Goal: Find specific page/section: Find specific page/section

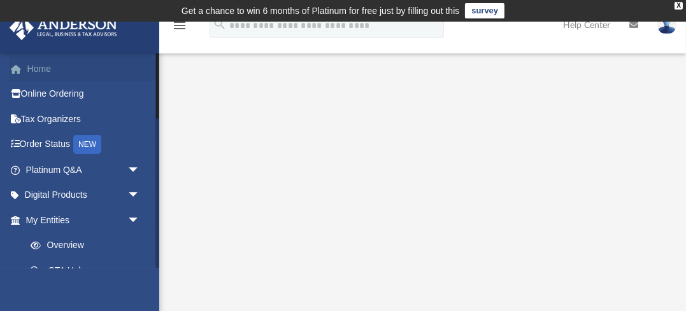
click at [41, 67] on link "Home" at bounding box center [84, 68] width 150 height 25
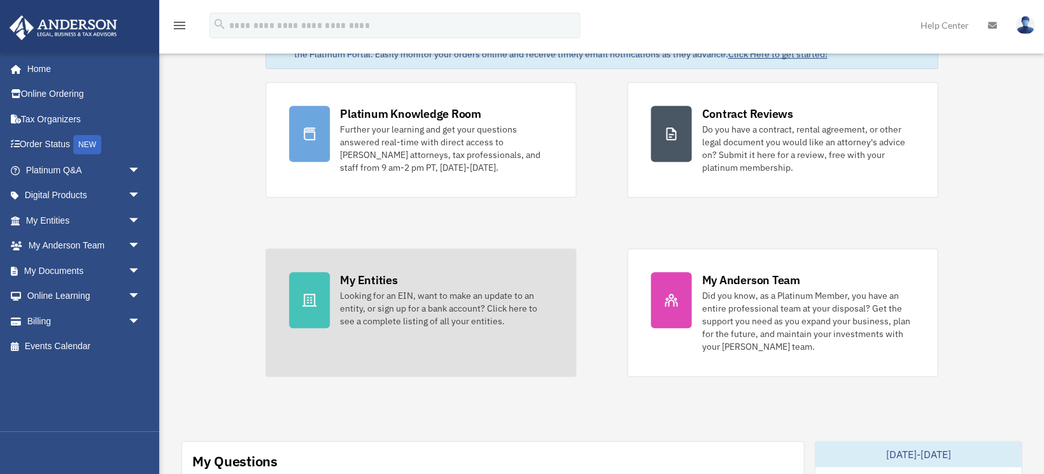
scroll to position [74, 0]
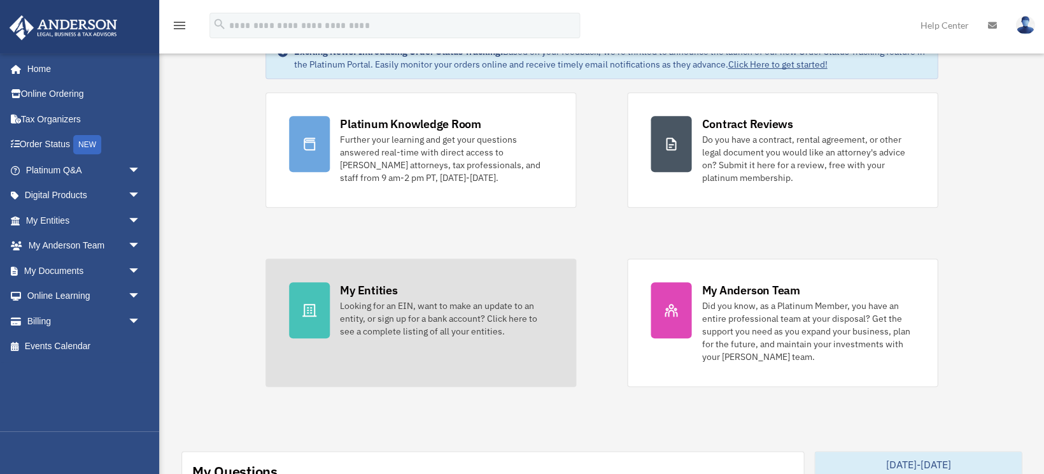
click at [432, 303] on div "Looking for an EIN, want to make an update to an entity, or sign up for a bank …" at bounding box center [446, 318] width 213 height 38
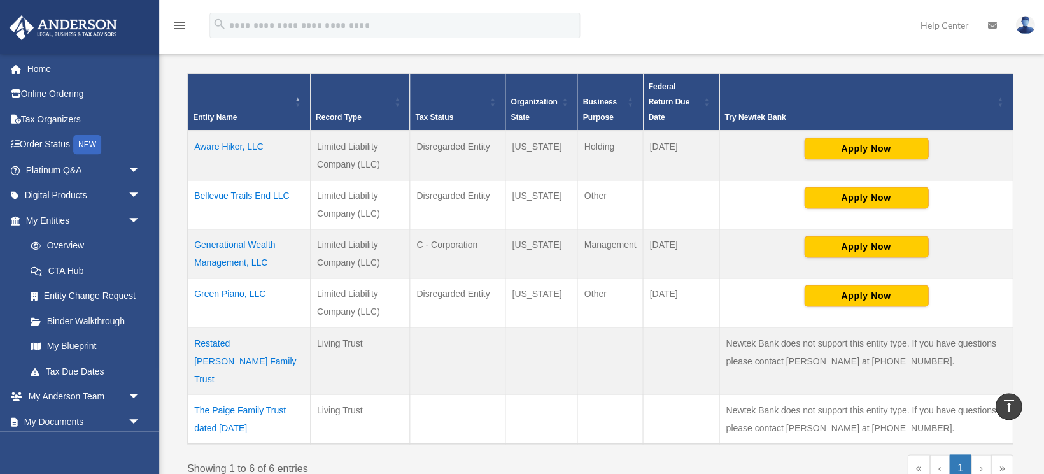
scroll to position [278, 0]
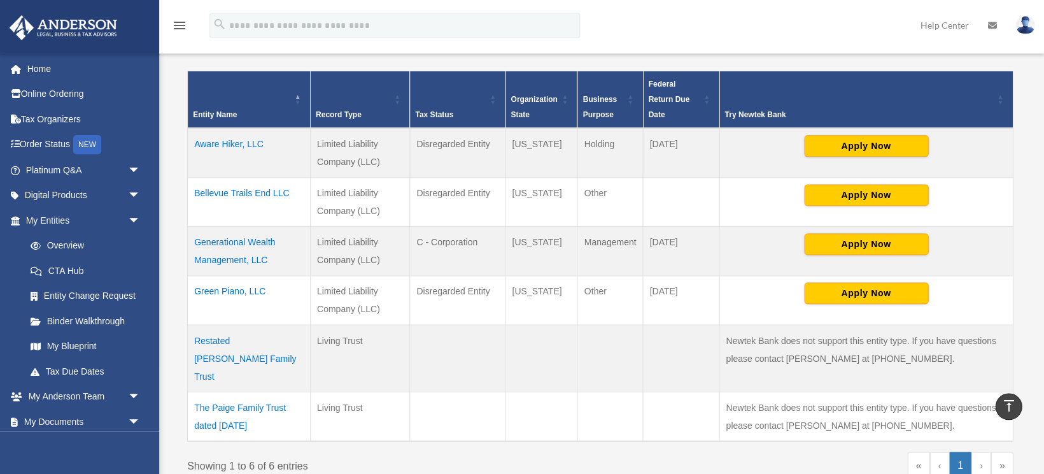
click at [240, 139] on td "Aware Hiker, LLC" at bounding box center [249, 153] width 123 height 50
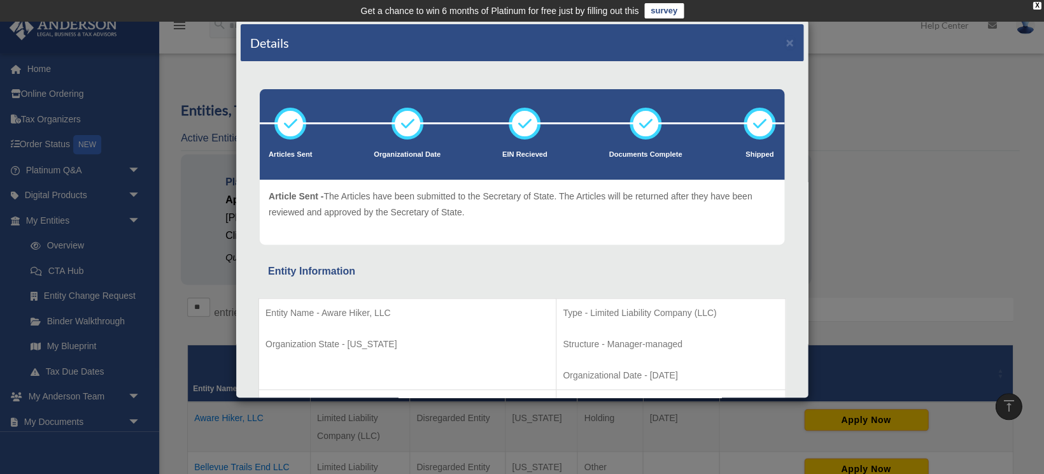
scroll to position [0, 0]
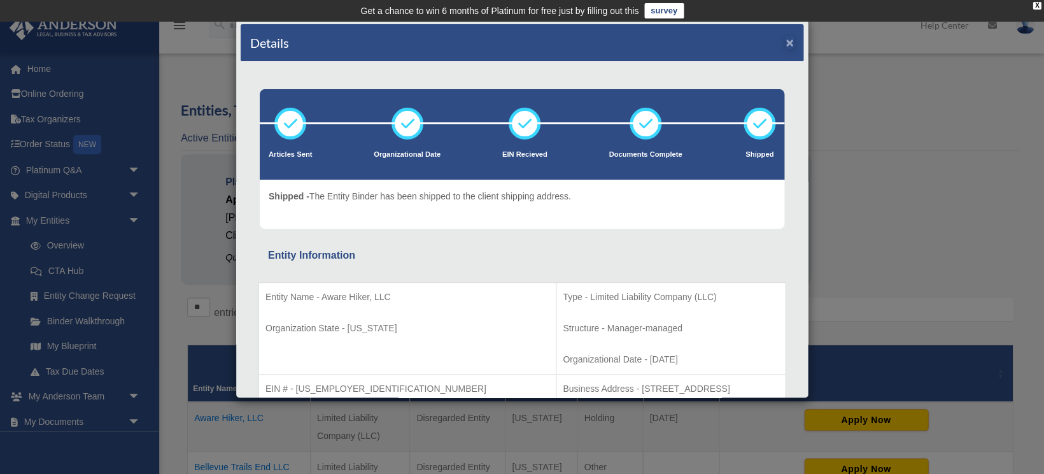
click at [791, 45] on button "×" at bounding box center [790, 42] width 8 height 13
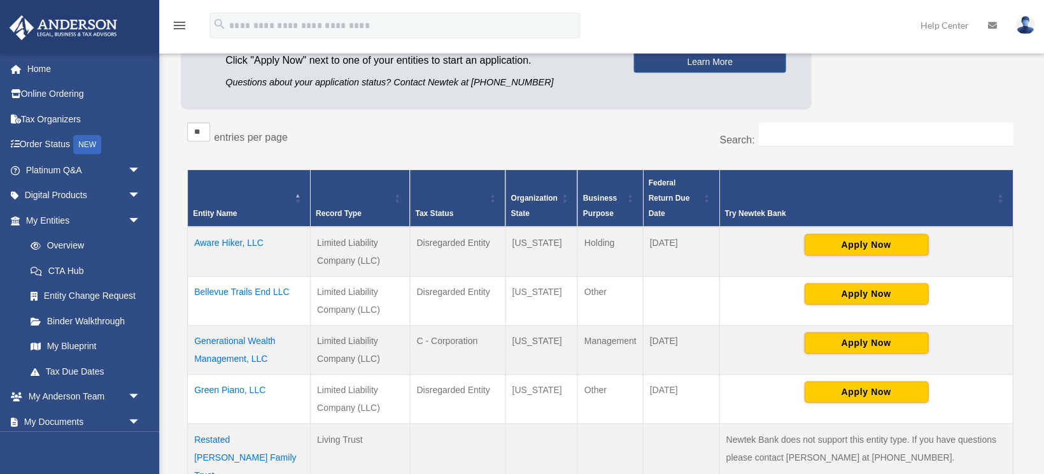
scroll to position [177, 0]
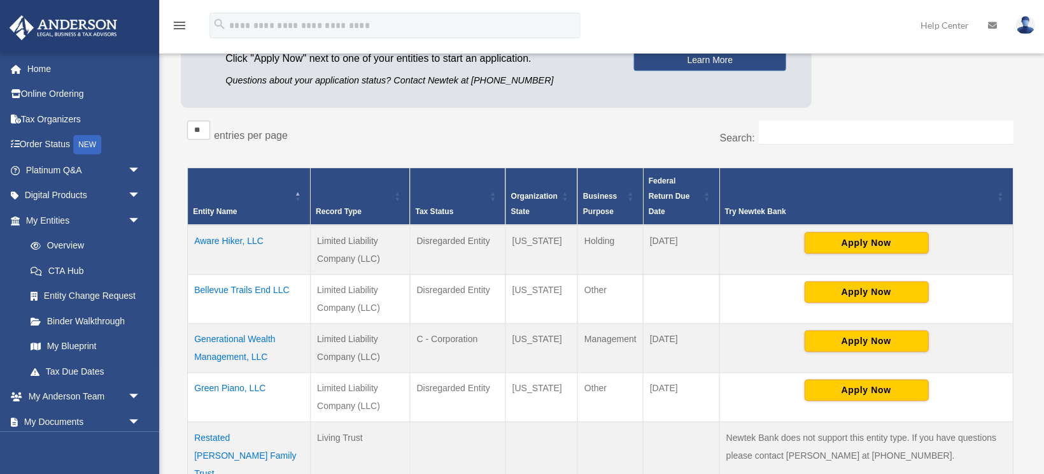
click at [237, 281] on td "Bellevue Trails End LLC" at bounding box center [249, 298] width 123 height 49
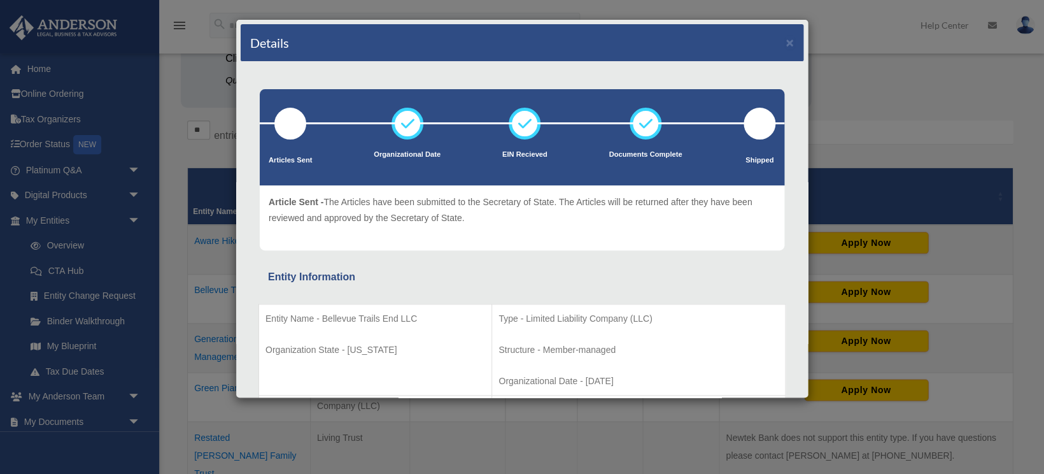
scroll to position [0, 0]
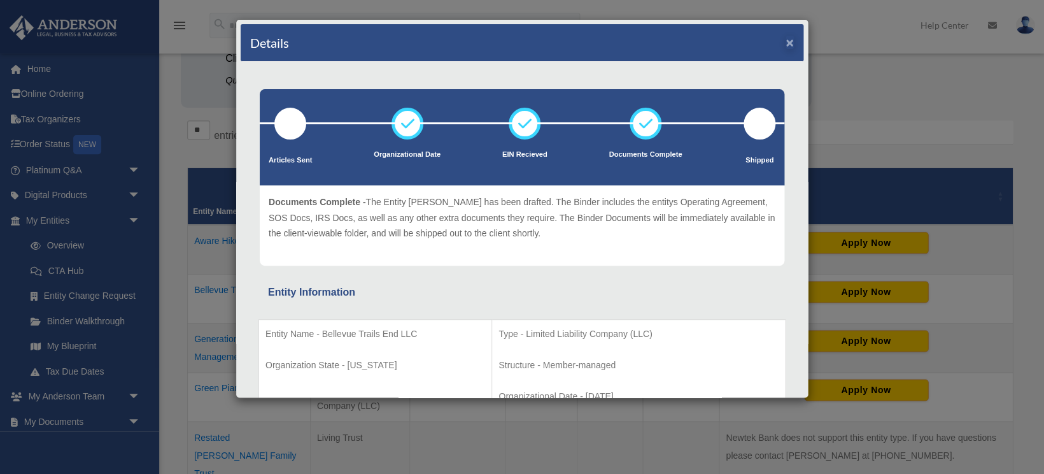
click at [788, 44] on button "×" at bounding box center [790, 42] width 8 height 13
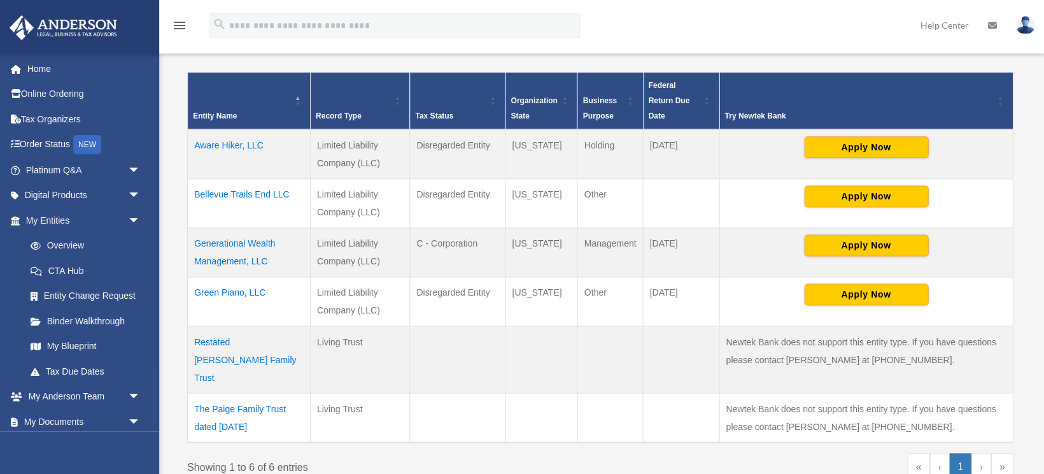
scroll to position [274, 0]
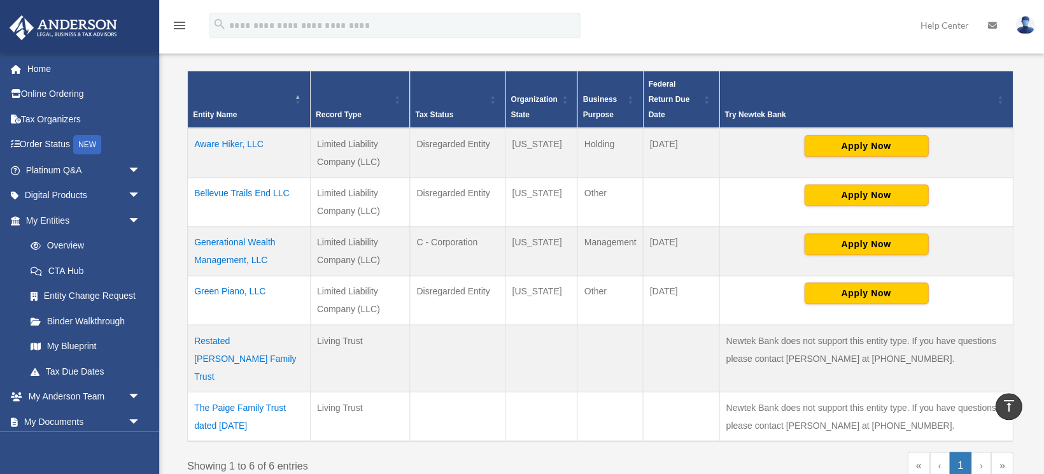
click at [267, 247] on td "Generational Wealth Management, LLC" at bounding box center [249, 250] width 123 height 49
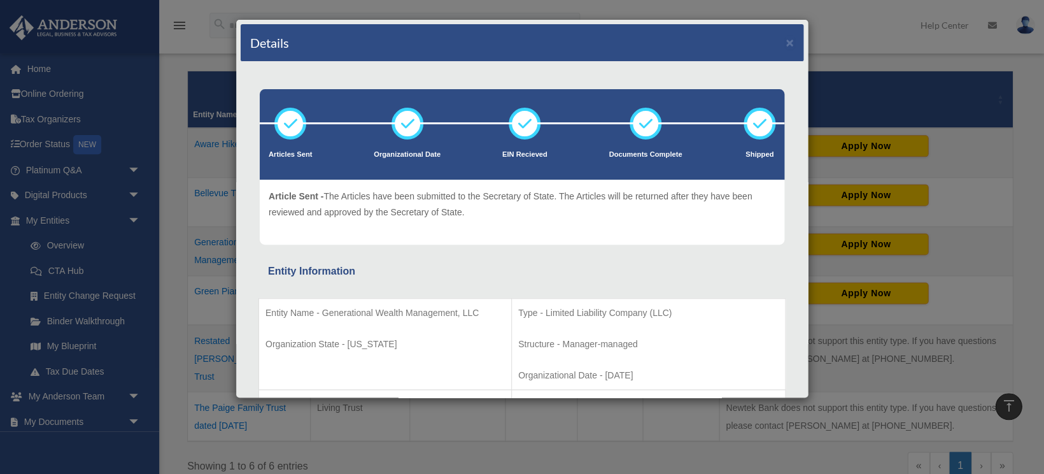
scroll to position [0, 0]
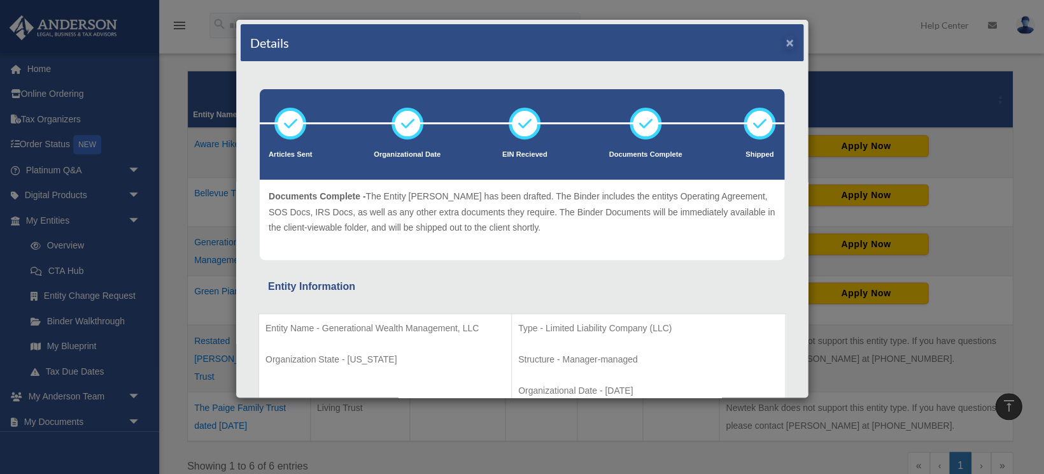
click at [788, 39] on button "×" at bounding box center [790, 42] width 8 height 13
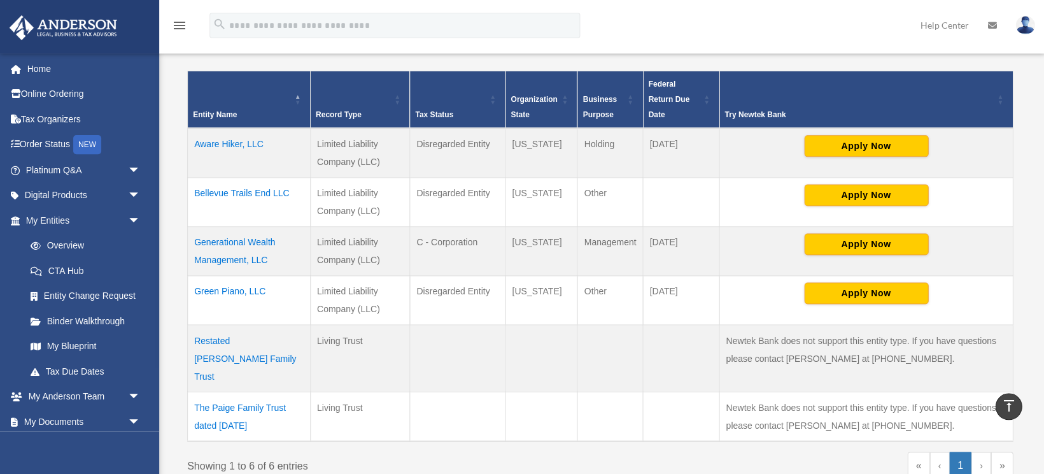
click at [264, 296] on td "Green Piano, LLC" at bounding box center [249, 299] width 123 height 49
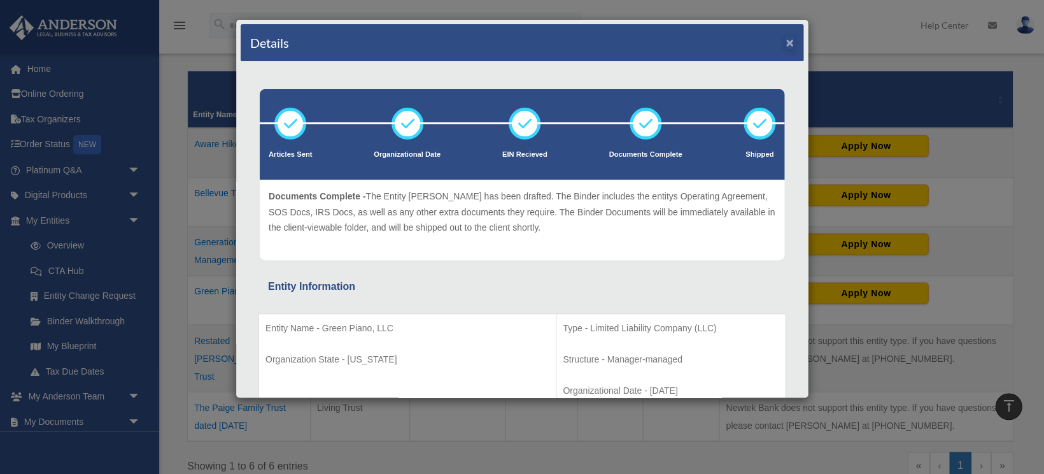
click at [791, 45] on button "×" at bounding box center [790, 42] width 8 height 13
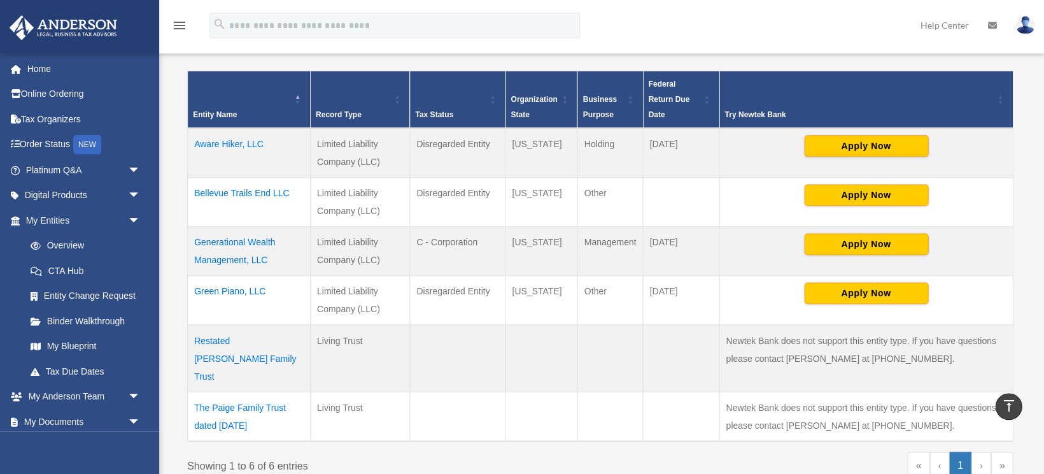
click at [267, 335] on td "Restated Paige Family Trust" at bounding box center [249, 357] width 123 height 67
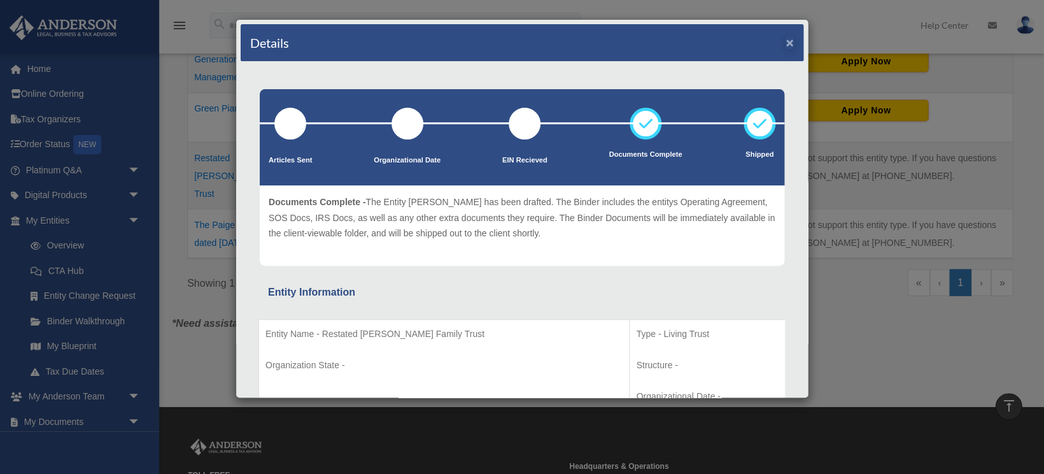
click at [791, 42] on button "×" at bounding box center [790, 42] width 8 height 13
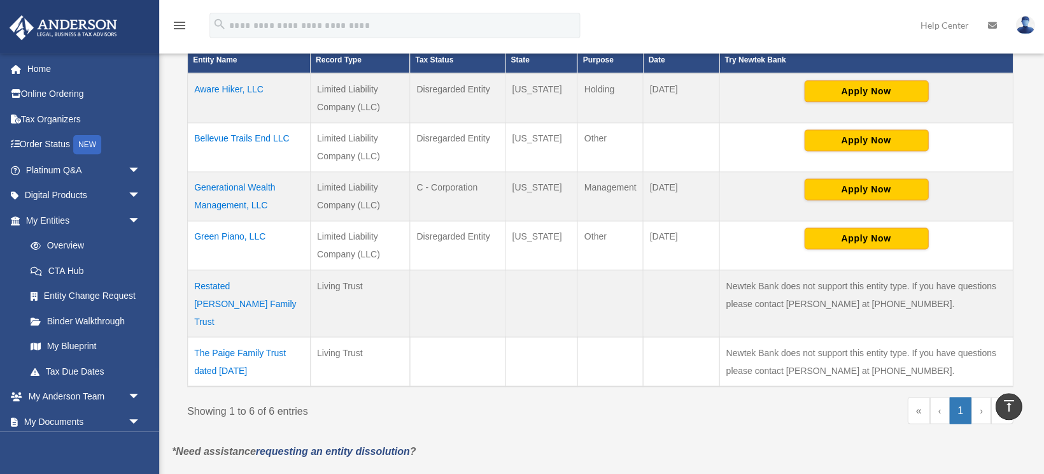
scroll to position [328, 0]
click at [244, 338] on td "The Paige Family Trust dated 4/10/2003" at bounding box center [249, 362] width 123 height 50
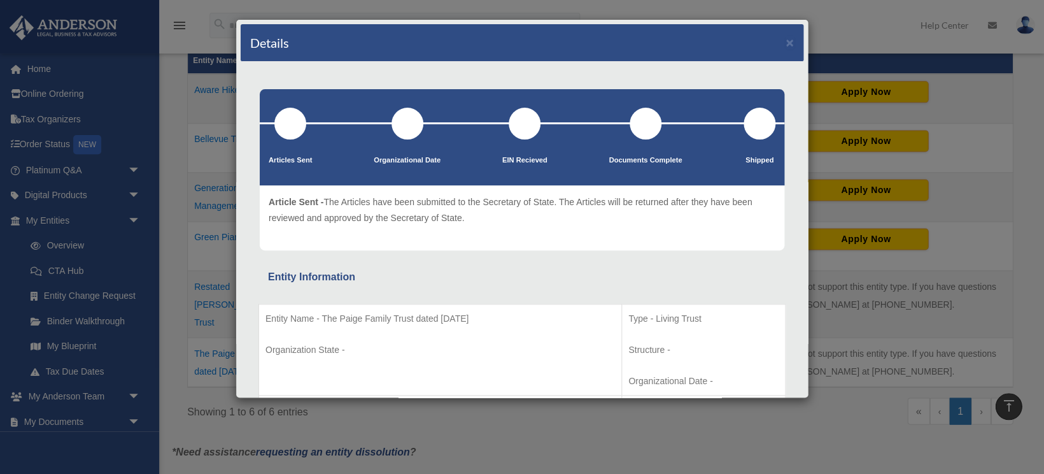
scroll to position [0, 0]
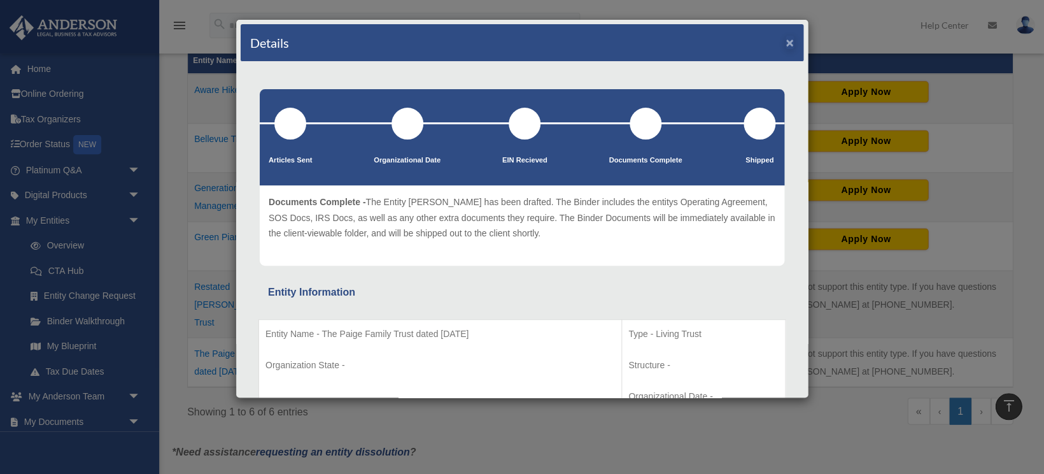
click at [789, 39] on button "×" at bounding box center [790, 42] width 8 height 13
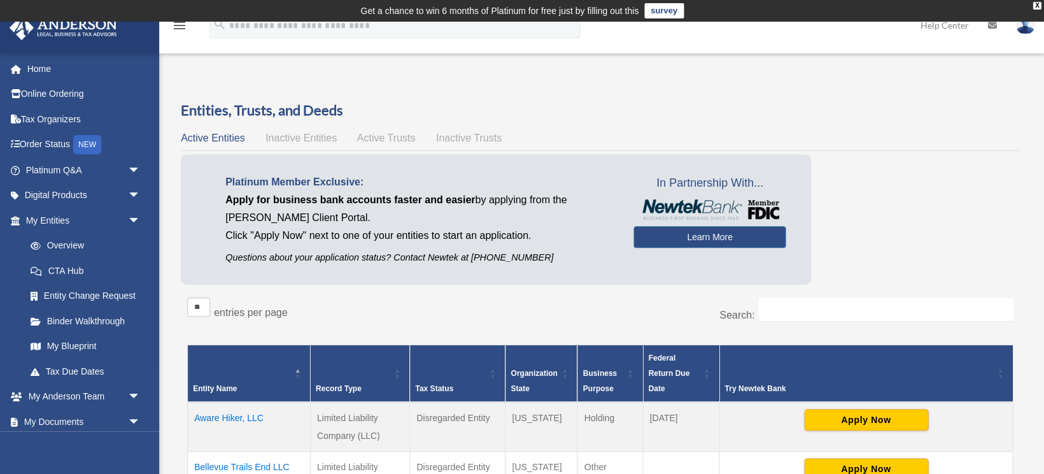
click at [309, 139] on span "Inactive Entities" at bounding box center [300, 137] width 71 height 11
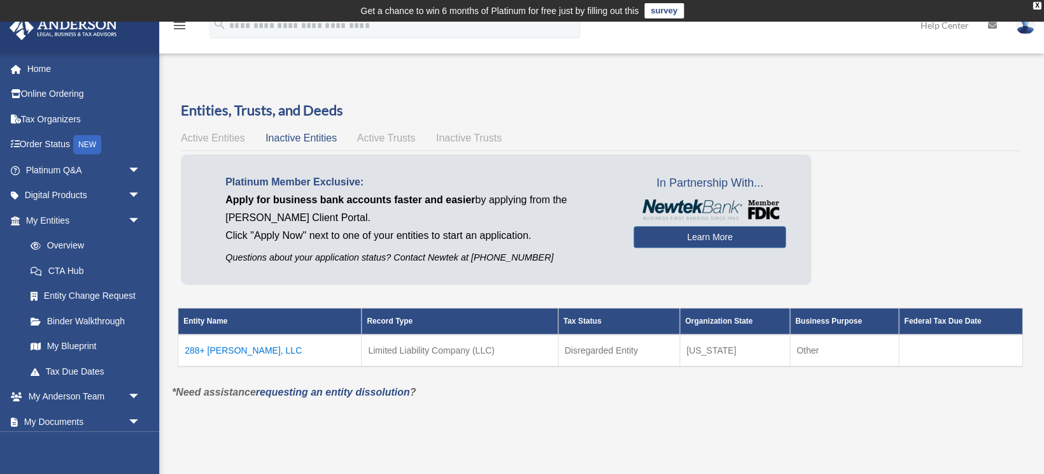
click at [372, 138] on span "Active Trusts" at bounding box center [386, 137] width 59 height 11
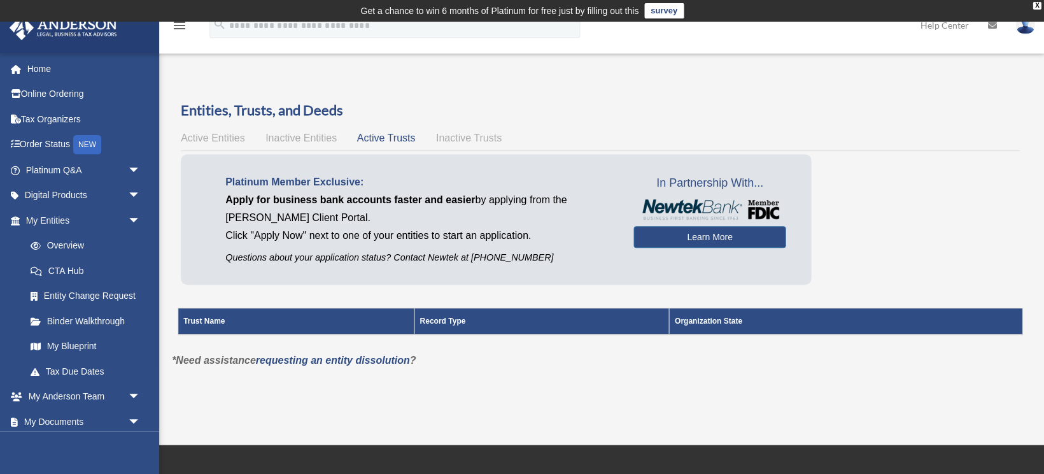
click at [462, 139] on span "Inactive Trusts" at bounding box center [469, 137] width 66 height 11
click at [221, 136] on span "Active Entities" at bounding box center [213, 137] width 64 height 11
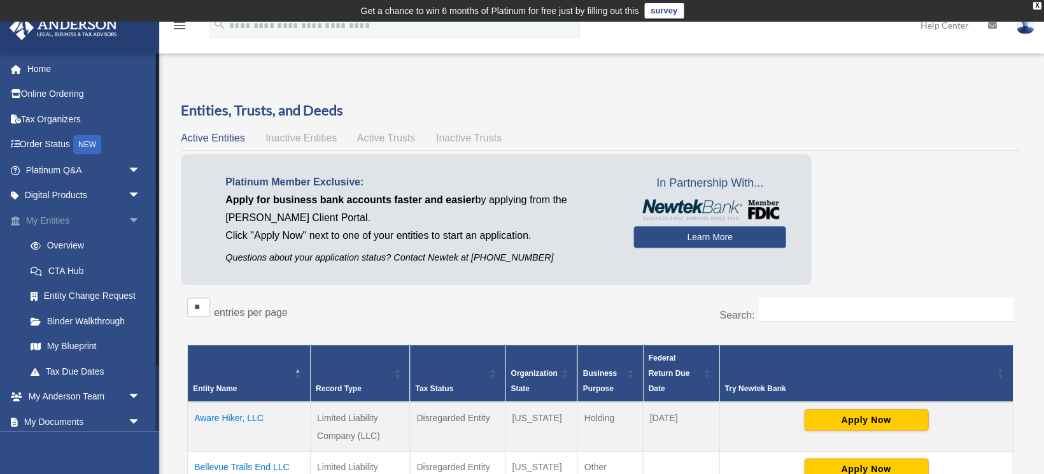
click at [133, 216] on span "arrow_drop_down" at bounding box center [139, 221] width 25 height 26
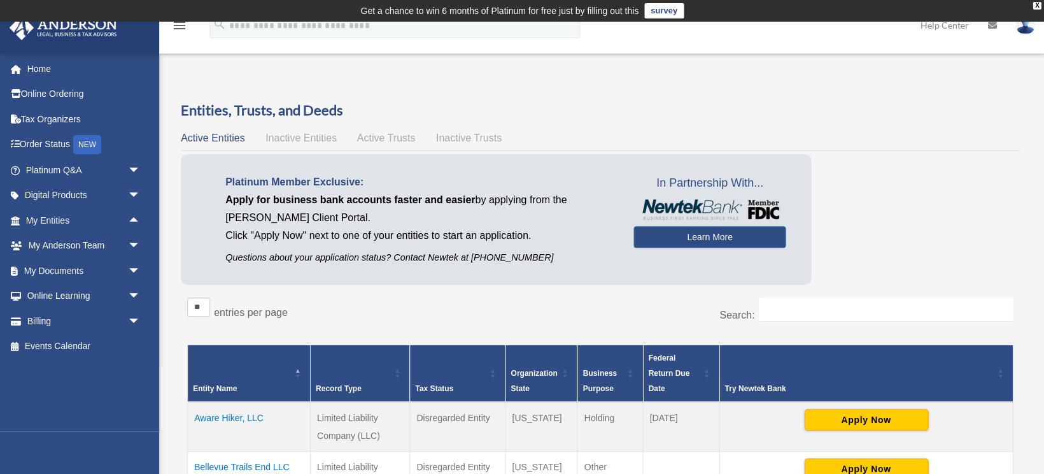
click at [1024, 32] on img at bounding box center [1024, 25] width 19 height 18
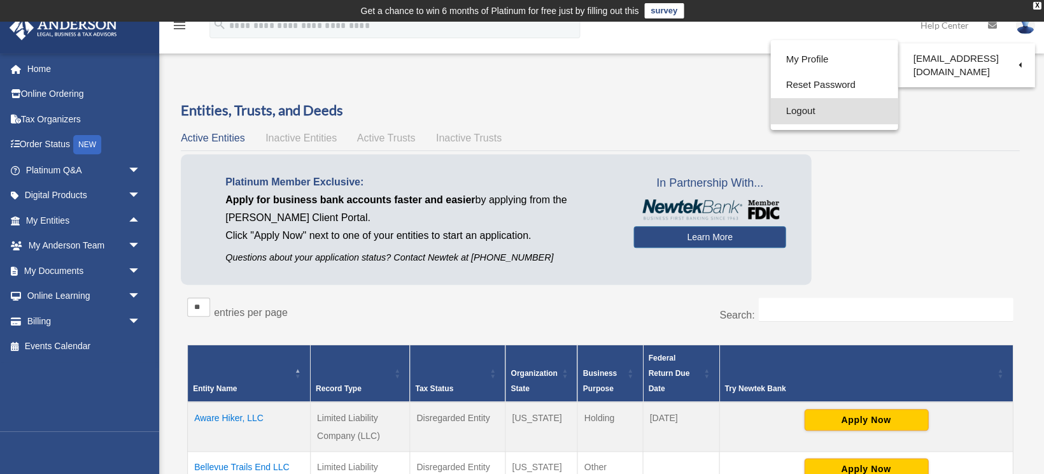
click at [812, 105] on link "Logout" at bounding box center [833, 111] width 127 height 26
